Goal: Task Accomplishment & Management: Use online tool/utility

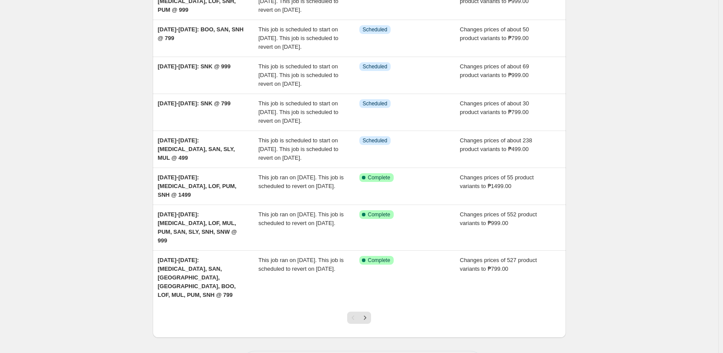
scroll to position [243, 0]
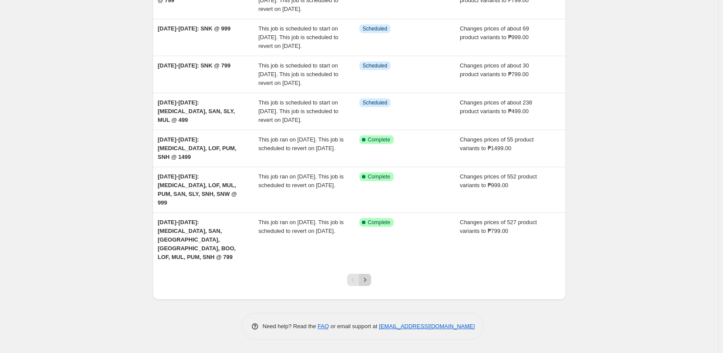
click at [365, 280] on icon "Next" at bounding box center [364, 279] width 9 height 9
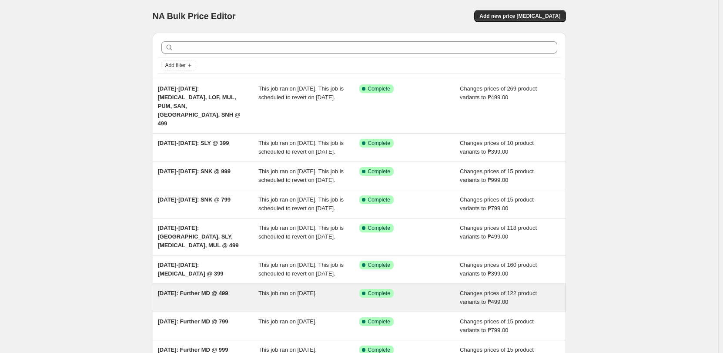
scroll to position [0, 0]
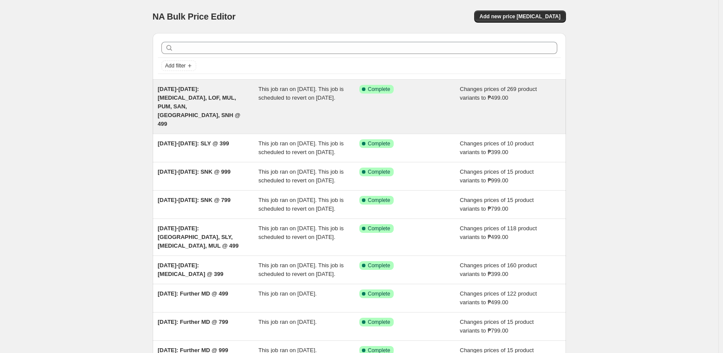
click at [229, 102] on div "Aug 12-26: BAL, LOF, MUL, PUM, SAN, SLY, SNH @ 499" at bounding box center [208, 106] width 101 height 43
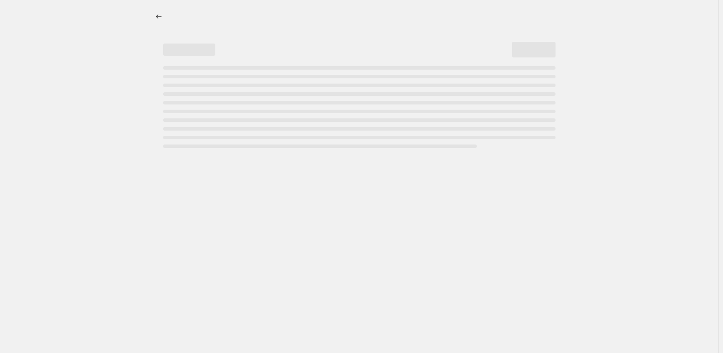
select select "no_change"
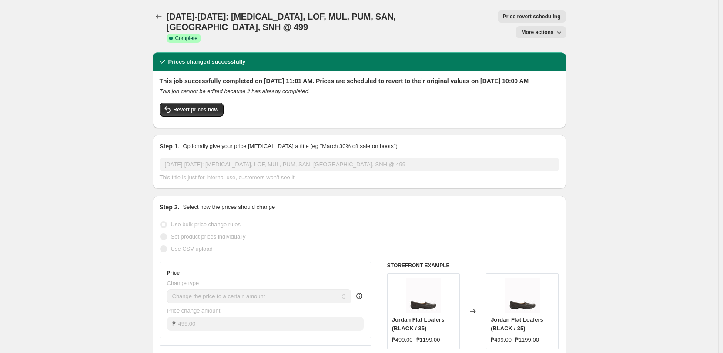
click at [160, 9] on div "Aug 12-26: BAL, LOF, MUL, PUM, SAN, SLY, SNH @ 499. This page is ready Aug 12-2…" at bounding box center [359, 26] width 413 height 52
click at [163, 18] on icon "Price change jobs" at bounding box center [158, 16] width 9 height 9
